Goal: Information Seeking & Learning: Check status

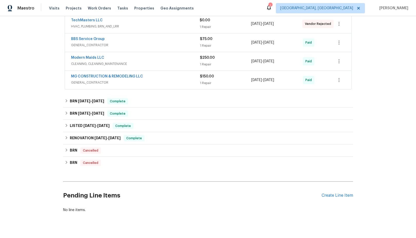
scroll to position [109, 0]
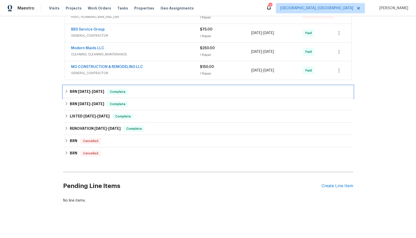
click at [69, 92] on div "BRN [DATE] - [DATE] Complete" at bounding box center [208, 92] width 287 height 6
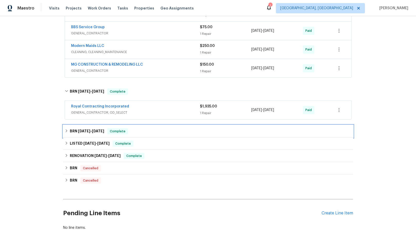
click at [68, 134] on div "BRN [DATE] - [DATE] Complete" at bounding box center [208, 131] width 287 height 6
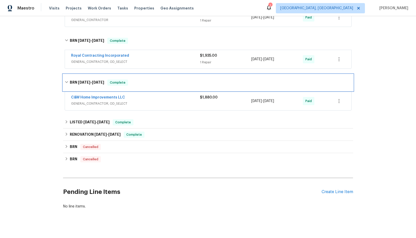
scroll to position [161, 0]
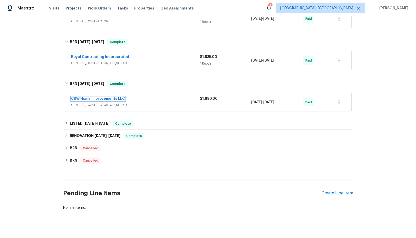
click at [106, 99] on link "C&W Home Improvements LLC" at bounding box center [98, 99] width 54 height 4
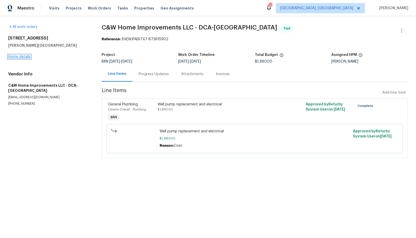
click at [21, 56] on link "Home details" at bounding box center [19, 57] width 22 height 4
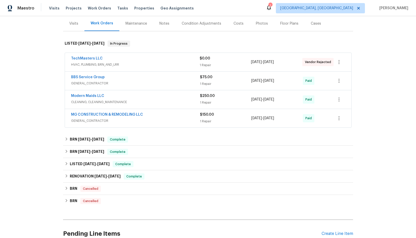
scroll to position [62, 0]
click at [94, 57] on link "TechMasters LLC" at bounding box center [87, 59] width 32 height 4
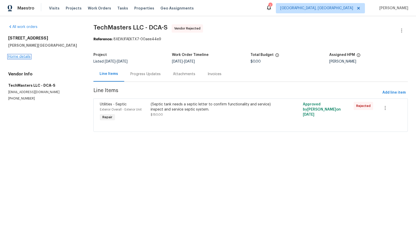
click at [24, 58] on link "Home details" at bounding box center [19, 57] width 22 height 4
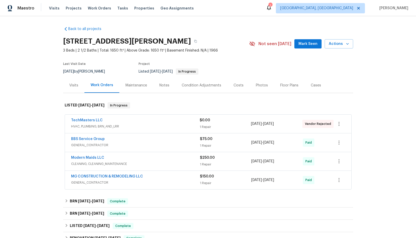
click at [88, 141] on span "BBS Service Group" at bounding box center [88, 138] width 34 height 5
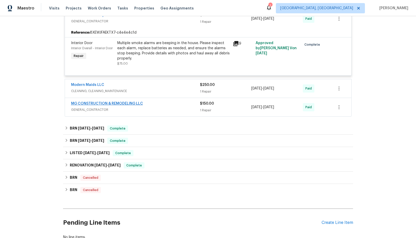
scroll to position [133, 0]
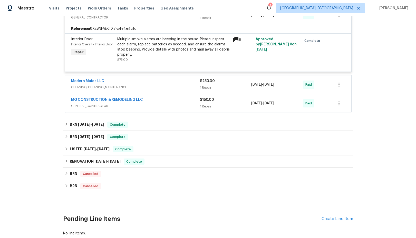
click at [93, 97] on span "MG CONSTRUCTION & REMODELING LLC" at bounding box center [107, 99] width 72 height 5
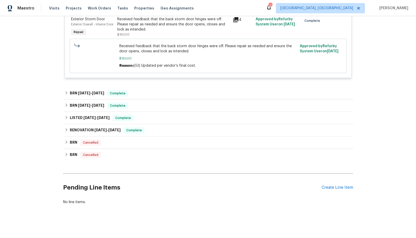
scroll to position [244, 0]
click at [67, 95] on icon at bounding box center [67, 93] width 4 height 4
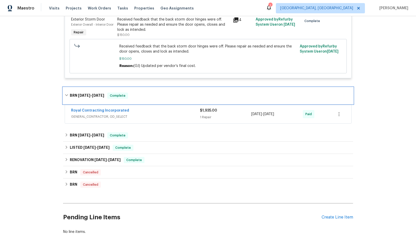
scroll to position [244, 0]
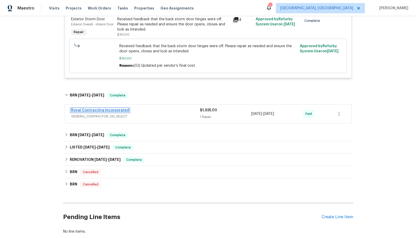
click at [97, 112] on link "Royal Contracting Incorporated" at bounding box center [100, 110] width 58 height 4
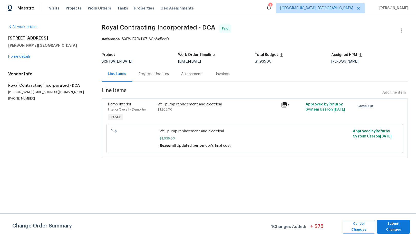
click at [21, 58] on div "[STREET_ADDRESS][PERSON_NAME] Home details" at bounding box center [48, 48] width 81 height 24
click at [23, 56] on link "Home details" at bounding box center [19, 57] width 22 height 4
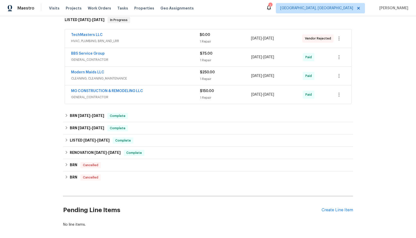
scroll to position [109, 0]
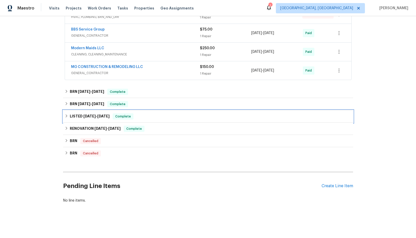
click at [68, 117] on div "LISTED [DATE] - [DATE] Complete" at bounding box center [208, 116] width 287 height 6
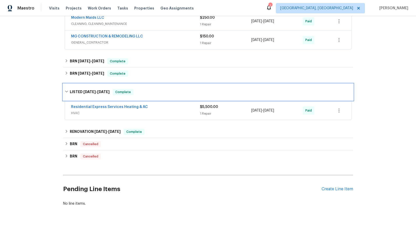
scroll to position [143, 0]
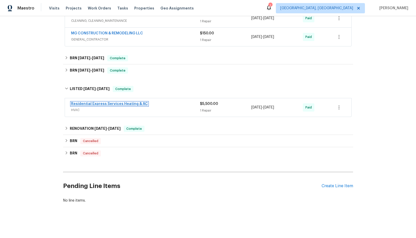
click at [107, 104] on link "Residential Express Services Heating & AC" at bounding box center [109, 104] width 77 height 4
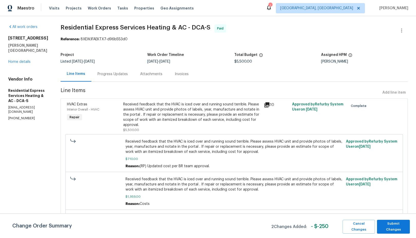
click at [113, 74] on div "Progress Updates" at bounding box center [112, 74] width 30 height 5
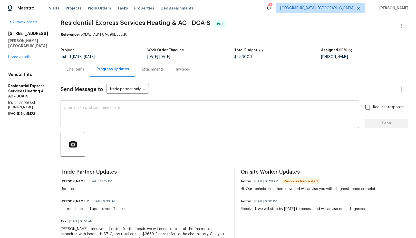
scroll to position [4, 0]
click at [18, 56] on link "Home details" at bounding box center [19, 58] width 22 height 4
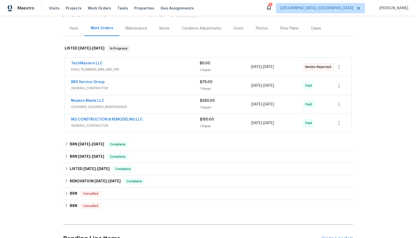
scroll to position [65, 0]
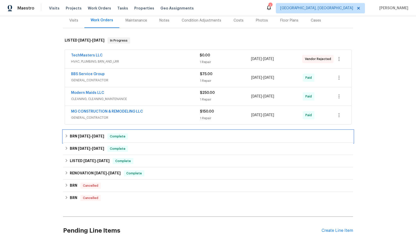
click at [65, 135] on icon at bounding box center [67, 136] width 4 height 4
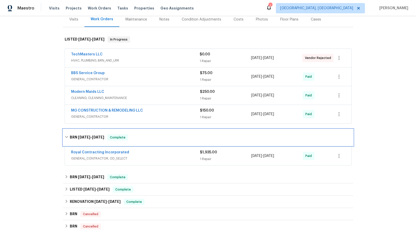
scroll to position [69, 0]
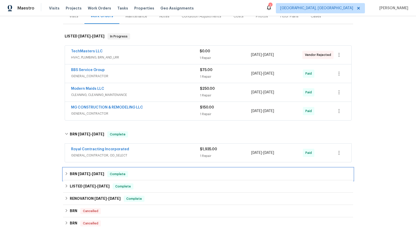
click at [68, 173] on icon at bounding box center [67, 174] width 4 height 4
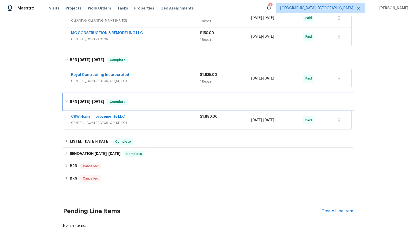
scroll to position [168, 0]
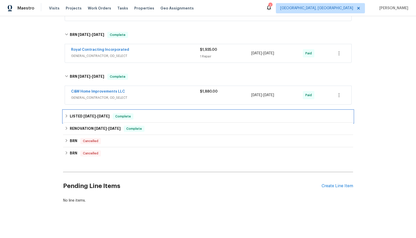
click at [67, 117] on icon at bounding box center [67, 116] width 4 height 4
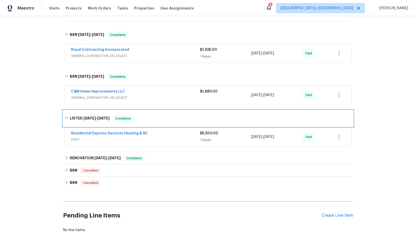
scroll to position [198, 0]
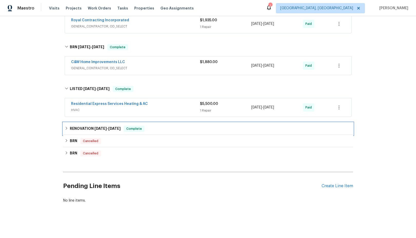
click at [67, 130] on icon at bounding box center [67, 128] width 4 height 4
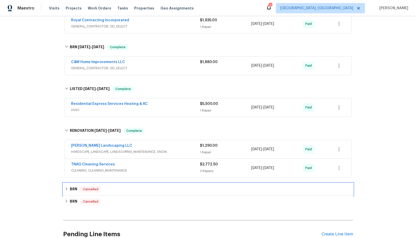
click at [69, 191] on div "BRN Cancelled" at bounding box center [208, 189] width 287 height 6
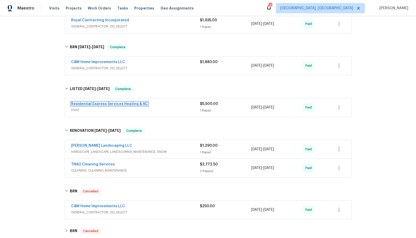
click at [104, 104] on link "Residential Express Services Heating & AC" at bounding box center [109, 104] width 77 height 4
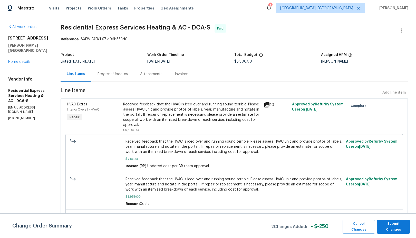
click at [269, 106] on icon at bounding box center [267, 105] width 6 height 6
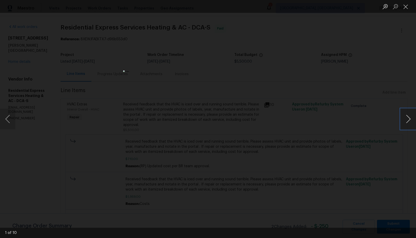
click at [409, 121] on button "Next image" at bounding box center [407, 119] width 15 height 21
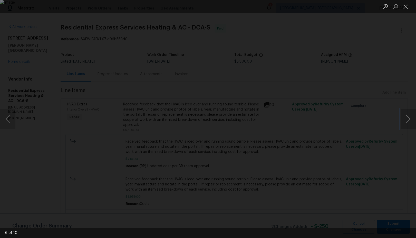
click at [409, 121] on button "Next image" at bounding box center [407, 119] width 15 height 21
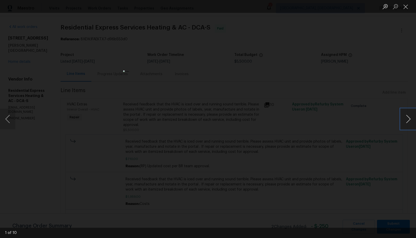
click at [409, 121] on button "Next image" at bounding box center [407, 119] width 15 height 21
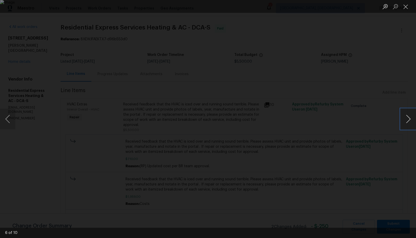
click at [409, 121] on button "Next image" at bounding box center [407, 119] width 15 height 21
